Goal: Task Accomplishment & Management: Manage account settings

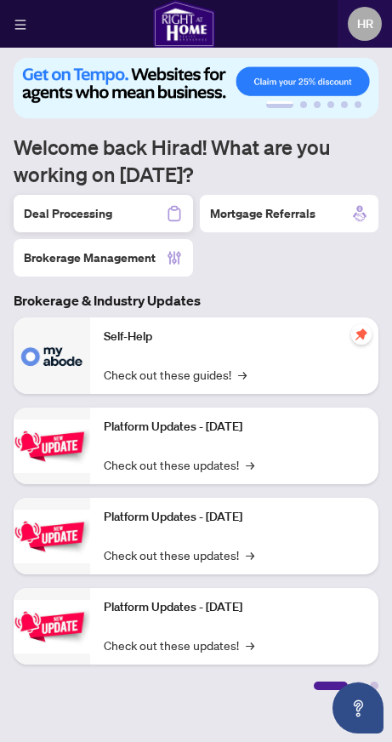
click at [77, 220] on h2 "Deal Processing" at bounding box center [68, 213] width 89 height 17
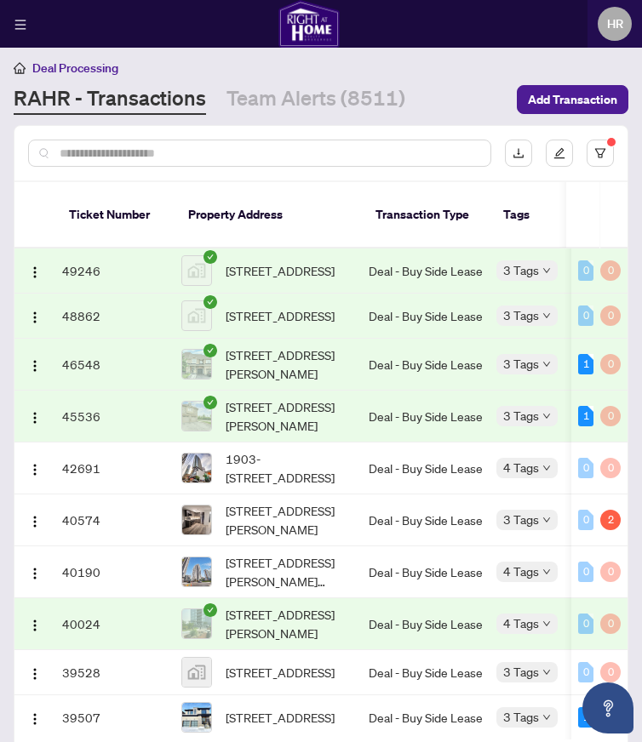
click at [360, 427] on td "[STREET_ADDRESS][PERSON_NAME]" at bounding box center [268, 417] width 187 height 52
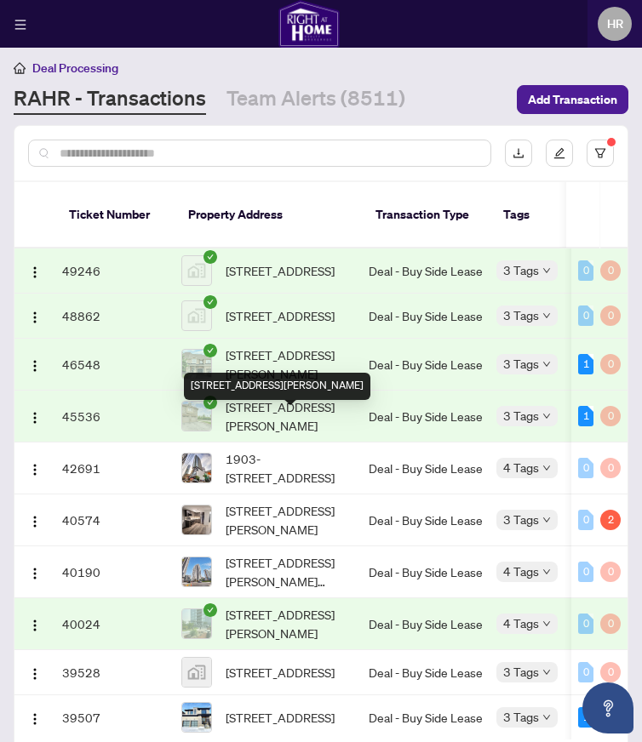
click at [320, 432] on span "[STREET_ADDRESS][PERSON_NAME]" at bounding box center [290, 416] width 129 height 37
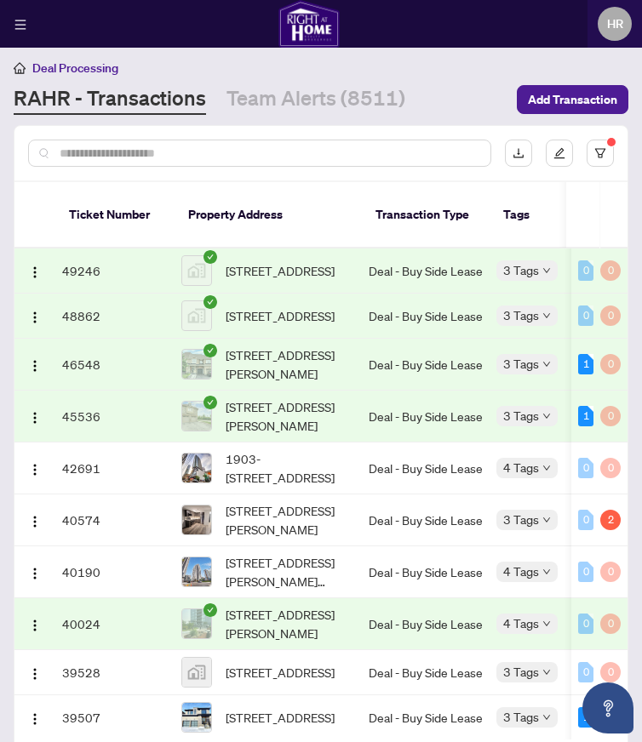
click at [114, 430] on td "45536" at bounding box center [114, 417] width 119 height 52
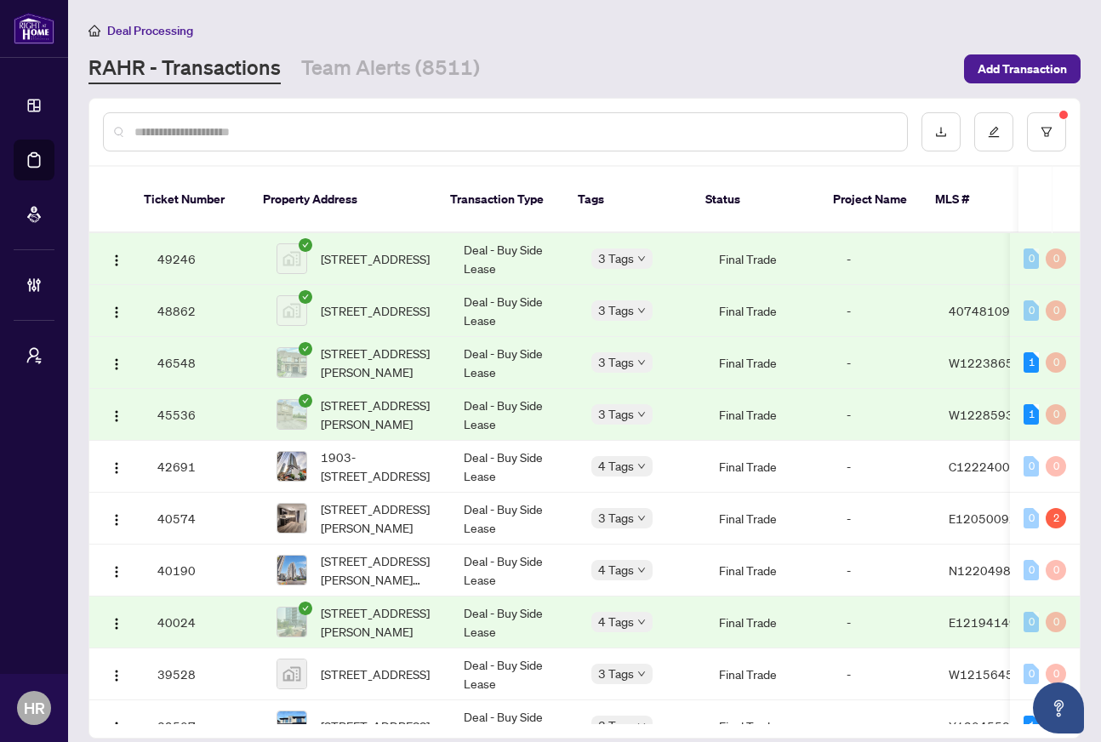
click at [392, 263] on td "Deal - Buy Side Lease" at bounding box center [514, 259] width 128 height 52
click at [392, 519] on td "Deal - Buy Side Lease" at bounding box center [514, 519] width 128 height 52
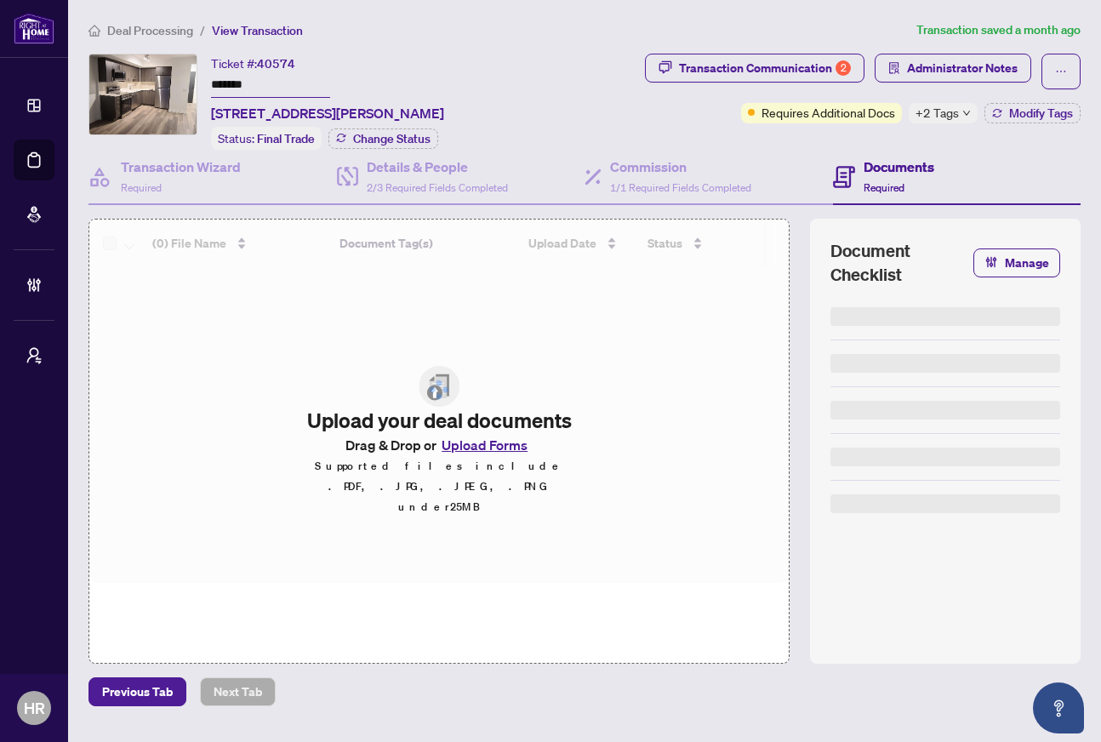
click at [173, 32] on span "Deal Processing" at bounding box center [150, 30] width 86 height 15
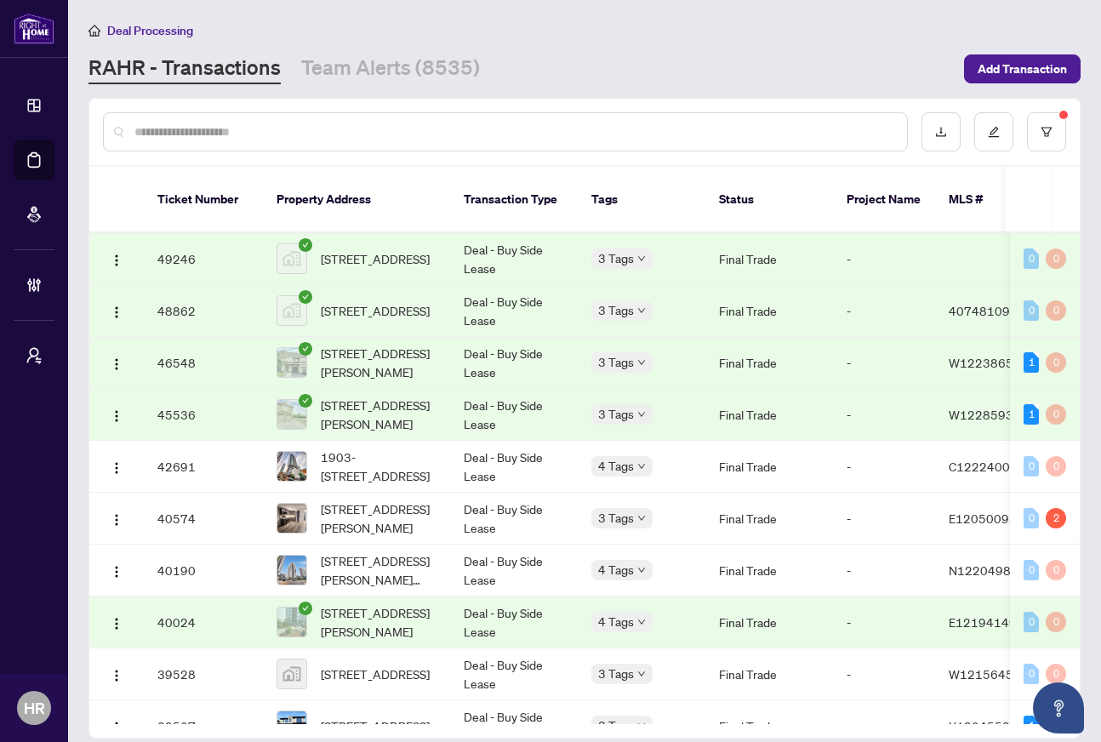
click at [493, 317] on td "Deal - Buy Side Lease" at bounding box center [514, 311] width 128 height 52
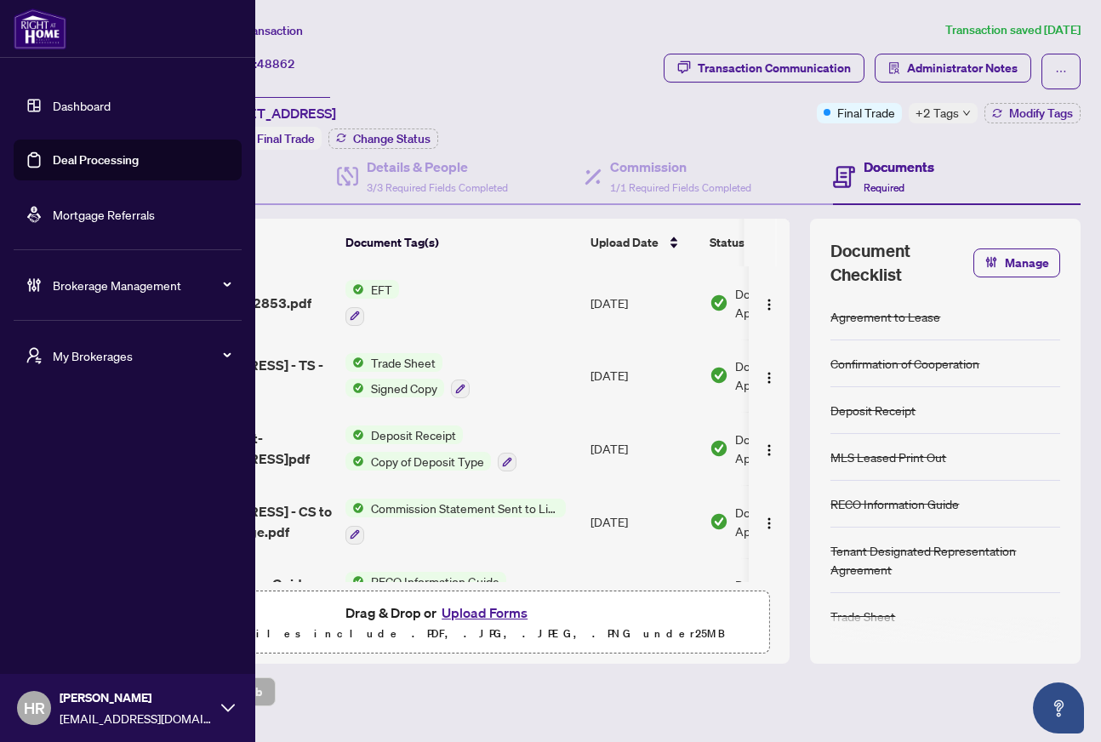
click at [53, 168] on link "Deal Processing" at bounding box center [96, 159] width 86 height 15
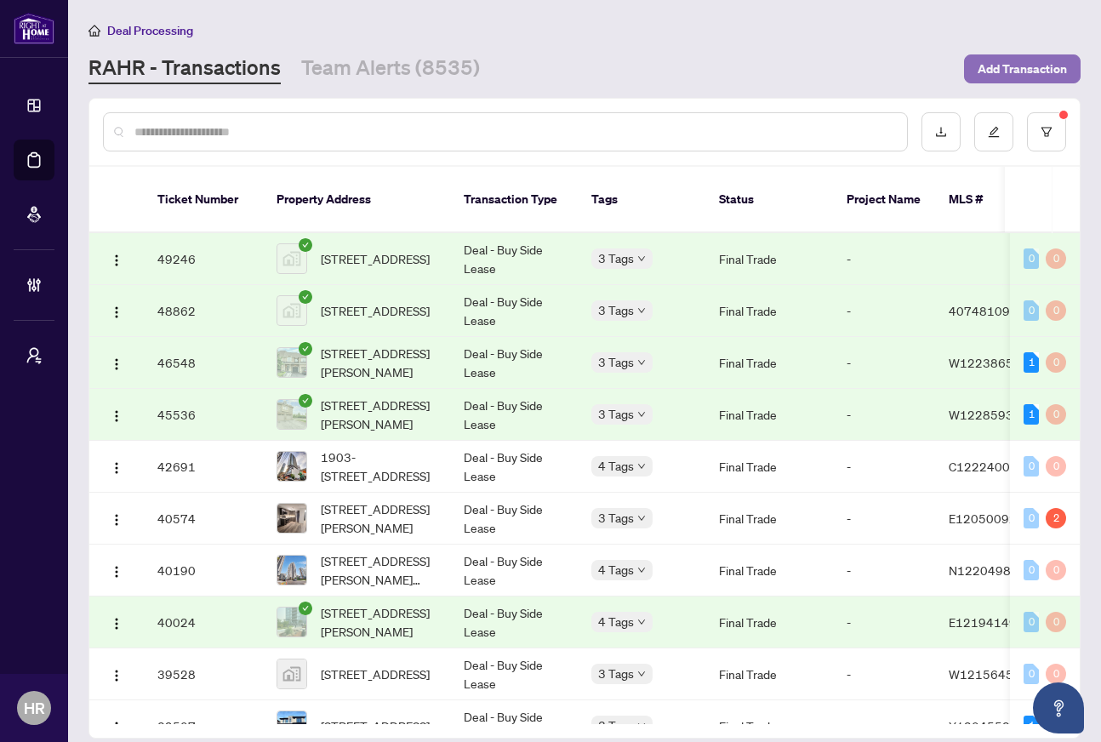
click at [1009, 80] on span "Add Transaction" at bounding box center [1022, 68] width 89 height 27
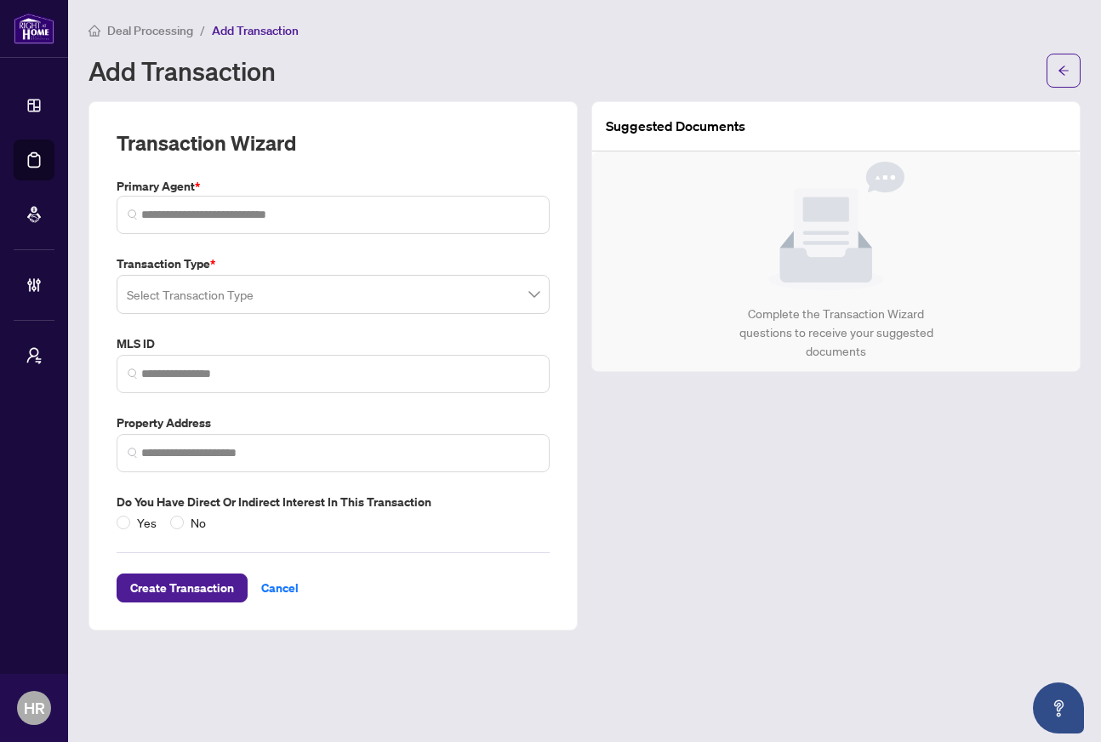
click at [142, 29] on span "Deal Processing" at bounding box center [150, 30] width 86 height 15
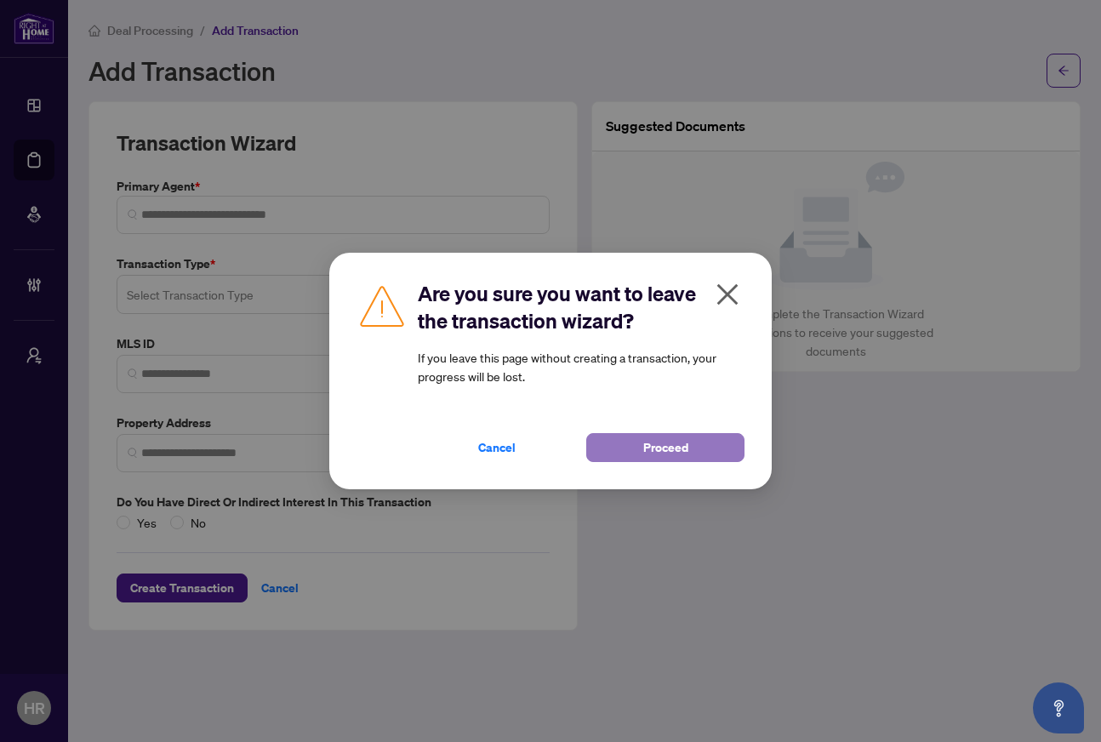
click at [618, 451] on button "Proceed" at bounding box center [666, 447] width 158 height 29
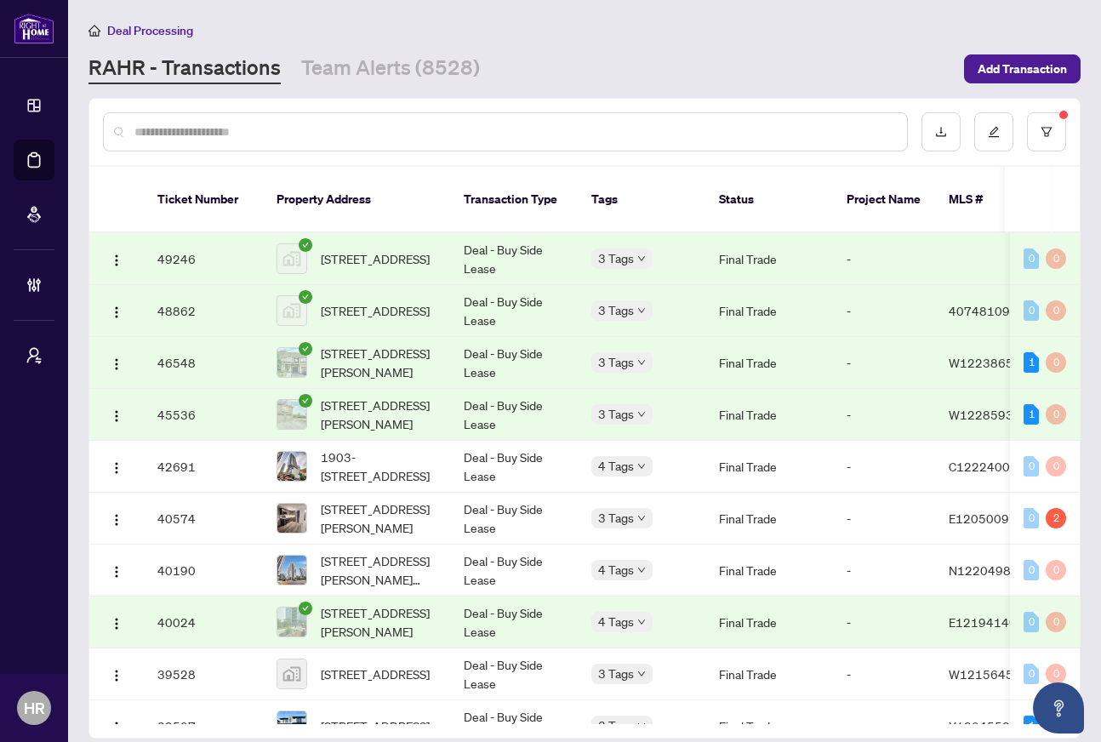
click at [553, 346] on td "Deal - Buy Side Lease" at bounding box center [514, 363] width 128 height 52
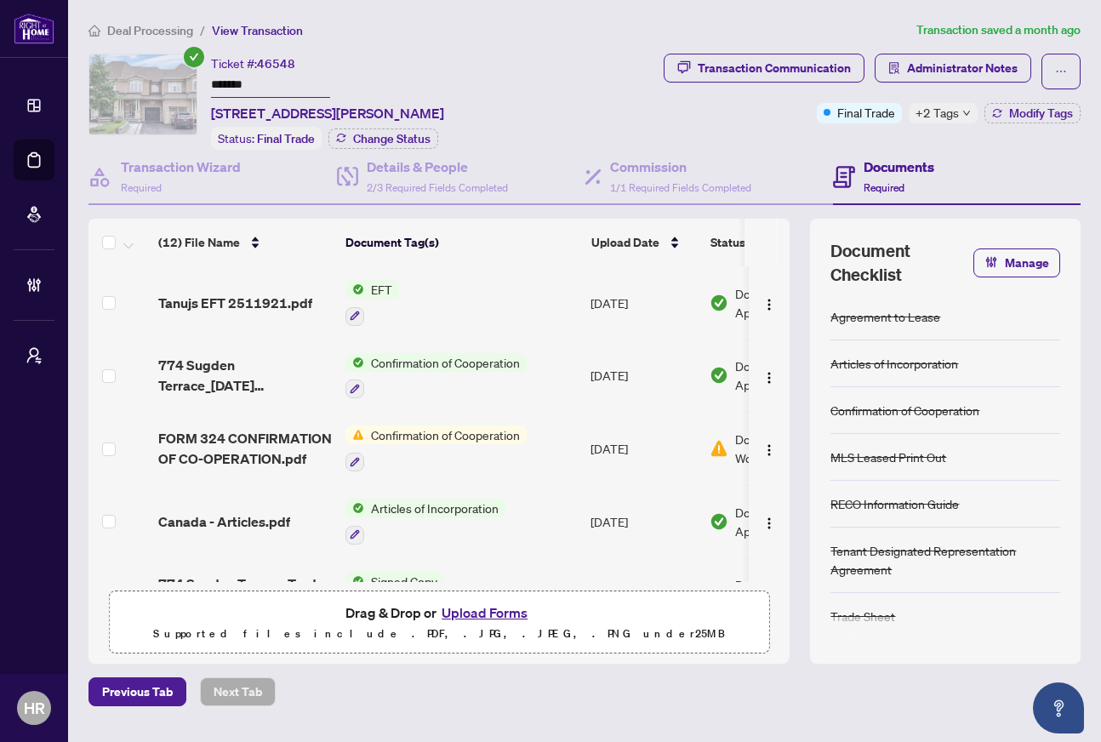
click at [146, 23] on span "Deal Processing" at bounding box center [150, 30] width 86 height 15
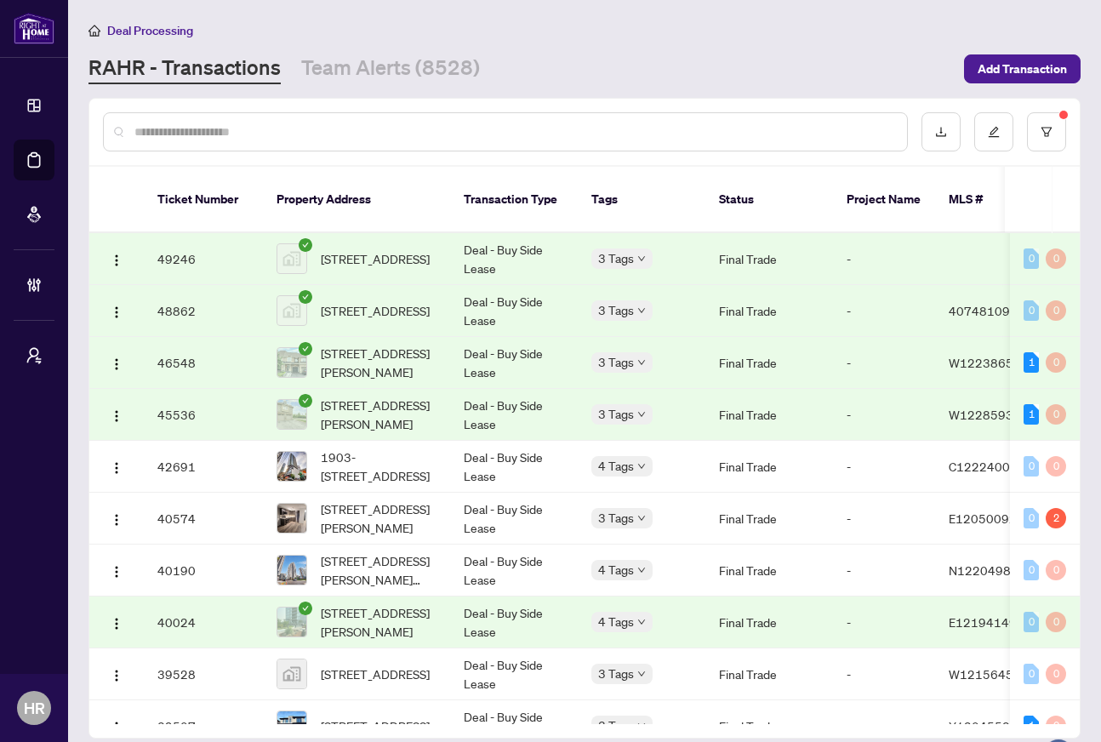
click at [523, 413] on td "Deal - Buy Side Lease" at bounding box center [514, 415] width 128 height 52
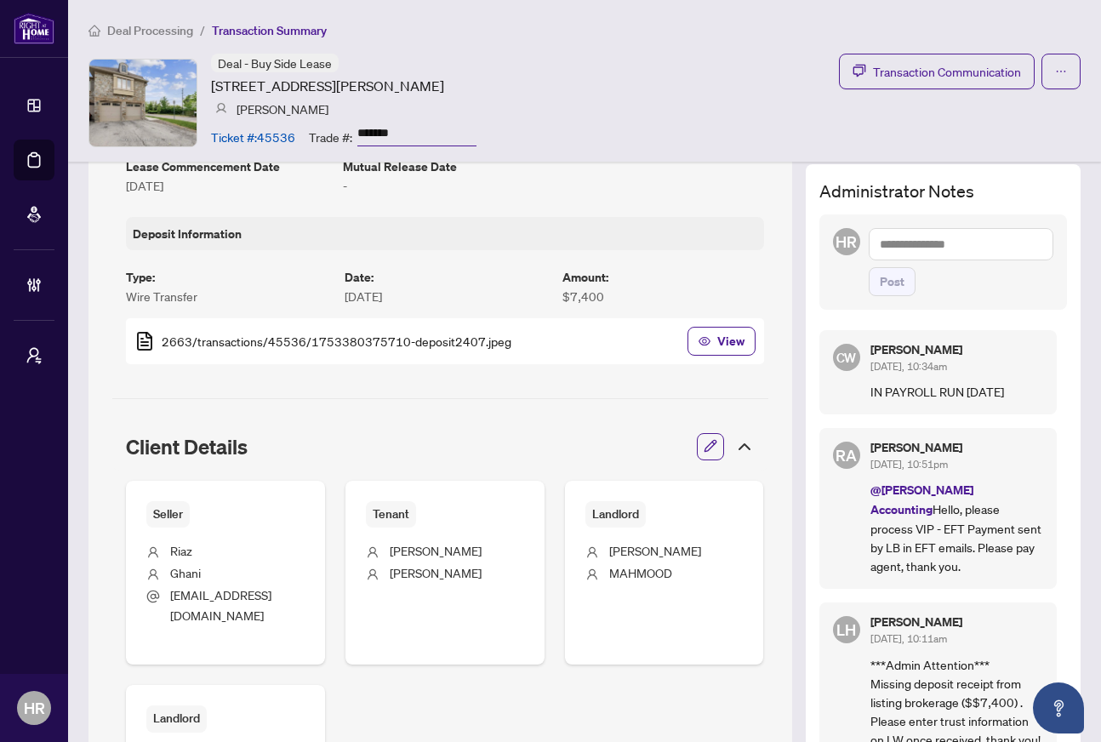
scroll to position [346, 0]
